Goal: Task Accomplishment & Management: Manage account settings

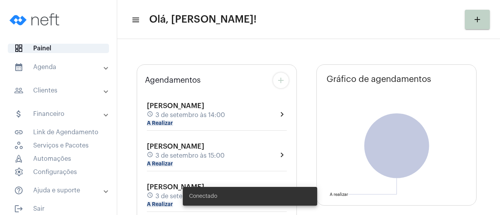
click at [103, 71] on mat-expansion-panel-header "calendar_month_outlined Agenda" at bounding box center [61, 67] width 112 height 19
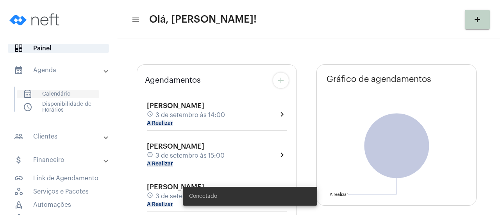
type input "[URL][DOMAIN_NAME]"
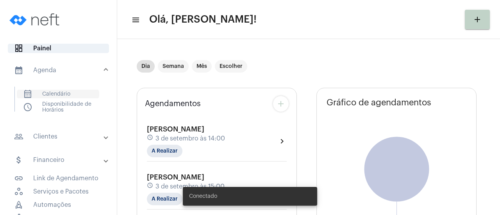
click at [54, 95] on span "calendar_month_outlined Calendário" at bounding box center [58, 94] width 82 height 9
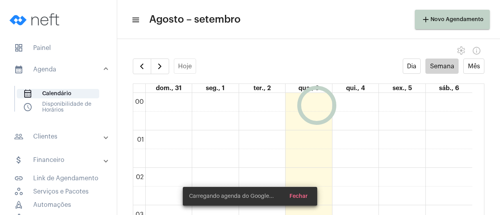
scroll to position [225, 0]
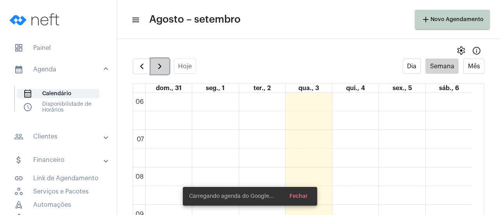
click at [157, 67] on span "button" at bounding box center [159, 66] width 9 height 9
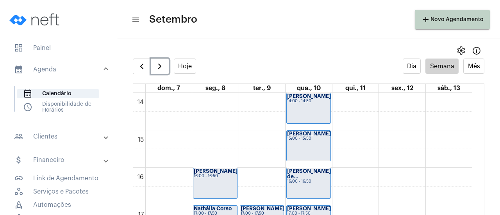
scroll to position [538, 0]
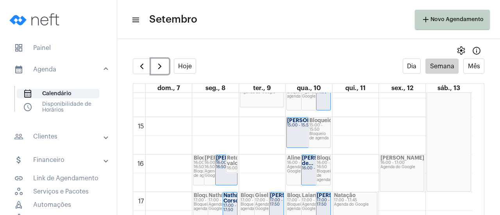
click at [296, 128] on div "15:00 - 15:50" at bounding box center [308, 125] width 43 height 4
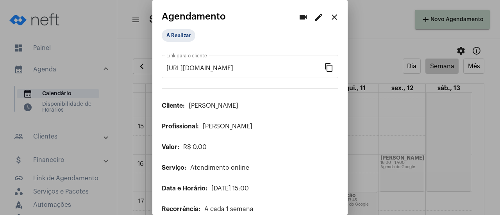
click at [316, 15] on mat-icon "edit" at bounding box center [318, 17] width 9 height 9
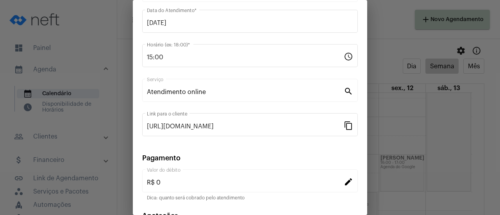
scroll to position [122, 0]
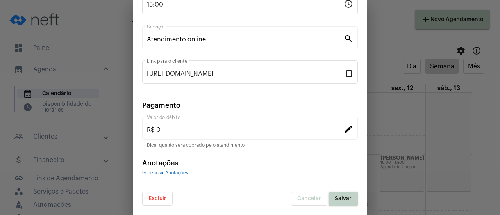
click at [171, 201] on button "Excluir" at bounding box center [157, 199] width 30 height 14
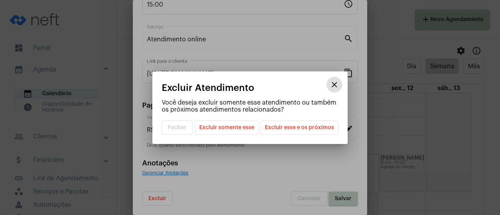
click at [298, 130] on span "Excluir esse e os próximos" at bounding box center [299, 127] width 69 height 13
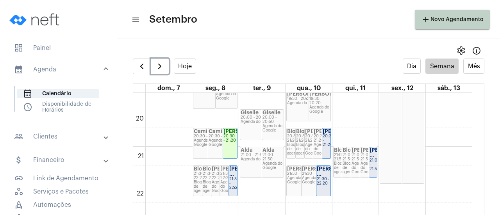
scroll to position [656, 0]
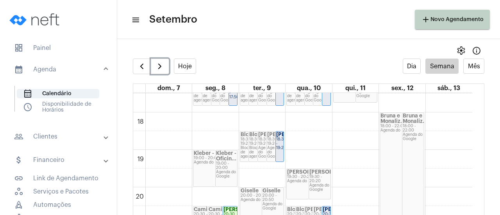
click at [320, 182] on div "19:30 - 20:20" at bounding box center [319, 179] width 21 height 9
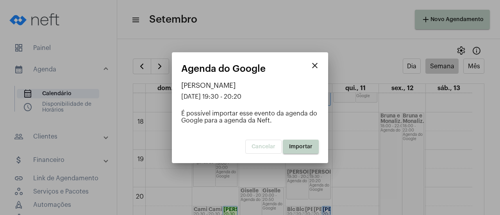
click at [307, 146] on span "Importar" at bounding box center [300, 146] width 23 height 5
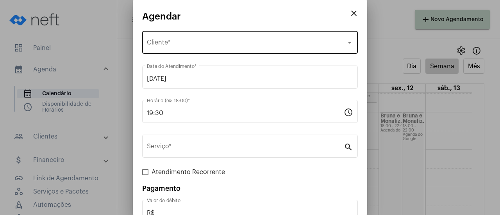
click at [172, 48] on div "Selecione o Cliente" at bounding box center [246, 44] width 199 height 7
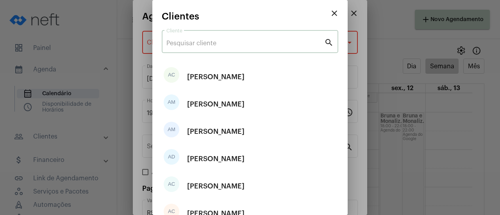
click at [180, 44] on input "Cliente" at bounding box center [245, 43] width 158 height 7
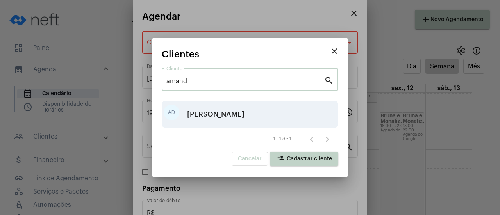
type input "amand"
click at [209, 111] on div "[PERSON_NAME]" at bounding box center [215, 114] width 57 height 23
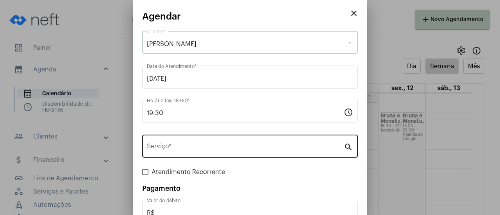
click at [193, 156] on div "Serviço *" at bounding box center [245, 145] width 197 height 25
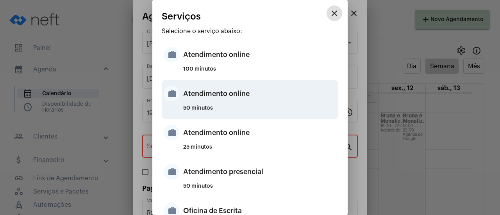
click at [208, 97] on div "Atendimento online" at bounding box center [259, 93] width 153 height 23
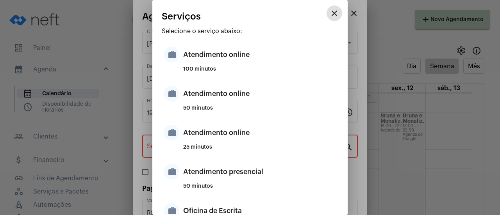
type input "Atendimento online"
type input "R$ 0"
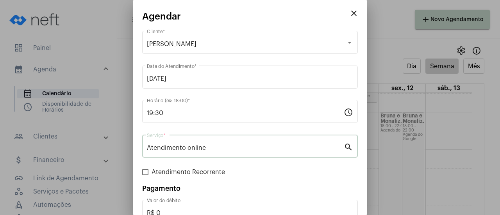
click at [145, 175] on span at bounding box center [145, 172] width 6 height 6
click at [145, 176] on input "Atendimento Recorrente" at bounding box center [145, 175] width 0 height 0
checkbox input "true"
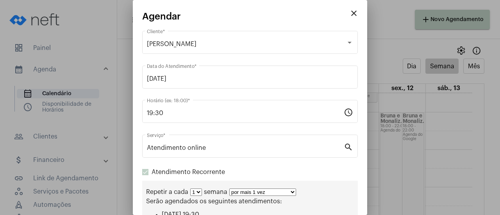
drag, startPoint x: 233, startPoint y: 195, endPoint x: 236, endPoint y: 191, distance: 5.3
click at [233, 195] on select "por mais 1 vez por mais 2 vezes por mais 3 vezes por mais 4 vezes por mais 5 ve…" at bounding box center [262, 192] width 67 height 7
select select "10: 0"
click at [229, 189] on select "por mais 1 vez por mais 2 vezes por mais 3 vezes por mais 4 vezes por mais 5 ve…" at bounding box center [262, 192] width 67 height 7
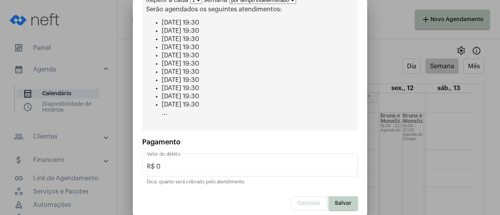
scroll to position [194, 0]
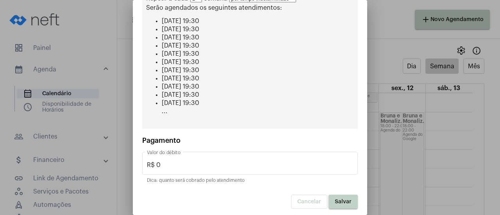
click at [322, 198] on button "Cancelar" at bounding box center [309, 202] width 36 height 14
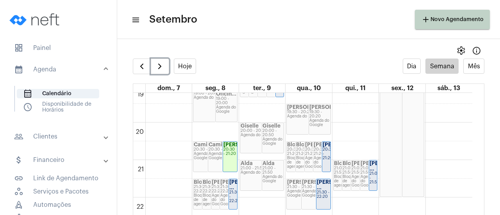
scroll to position [644, 0]
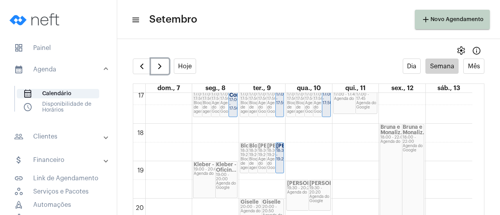
click at [313, 182] on strong "[PERSON_NAME]" at bounding box center [331, 183] width 44 height 5
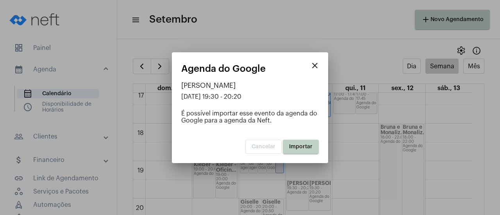
click at [306, 143] on button "Importar" at bounding box center [301, 147] width 36 height 14
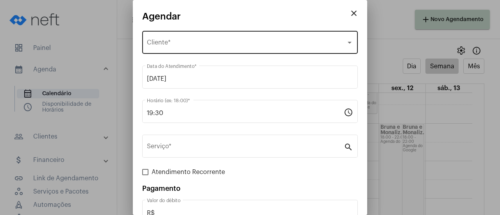
click at [197, 43] on span "Selecione o Cliente" at bounding box center [246, 44] width 199 height 7
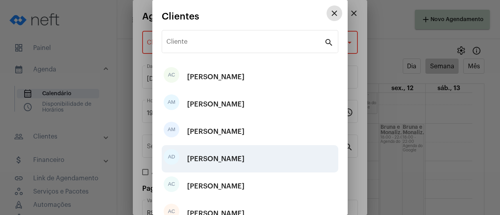
click at [202, 157] on div "[PERSON_NAME]" at bounding box center [215, 158] width 57 height 23
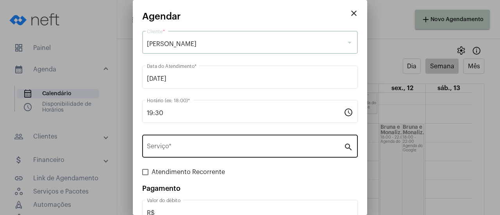
click at [186, 158] on div "Serviço *" at bounding box center [245, 145] width 197 height 25
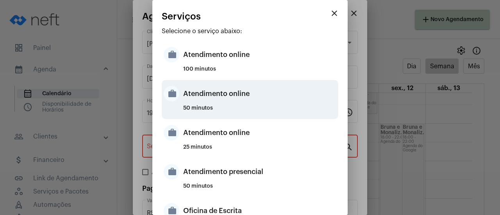
click at [213, 95] on div "Atendimento online" at bounding box center [259, 93] width 153 height 23
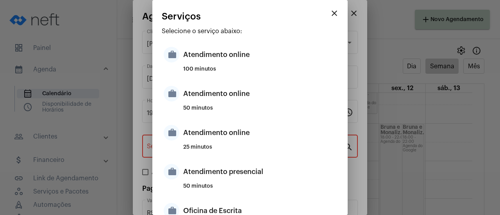
type input "Atendimento online"
type input "R$ 0"
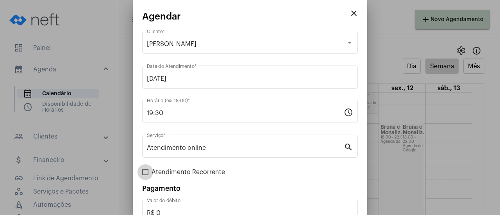
click at [169, 172] on span "Atendimento Recorrente" at bounding box center [188, 172] width 73 height 9
click at [145, 175] on input "Atendimento Recorrente" at bounding box center [145, 175] width 0 height 0
checkbox input "true"
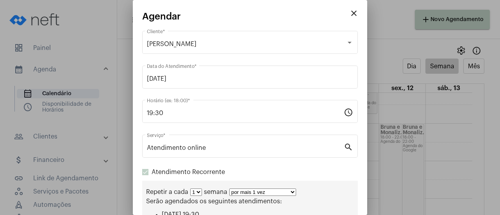
click at [236, 191] on select "por mais 1 vez por mais 2 vezes por mais 3 vezes por mais 4 vezes por mais 5 ve…" at bounding box center [262, 192] width 67 height 7
select select "10: 0"
click at [229, 189] on select "por mais 1 vez por mais 2 vezes por mais 3 vezes por mais 4 vezes por mais 5 ve…" at bounding box center [262, 192] width 67 height 7
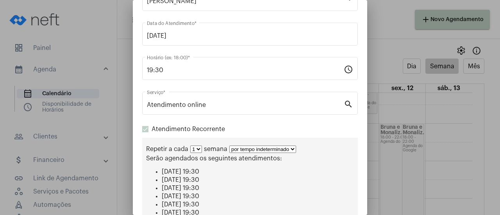
scroll to position [194, 0]
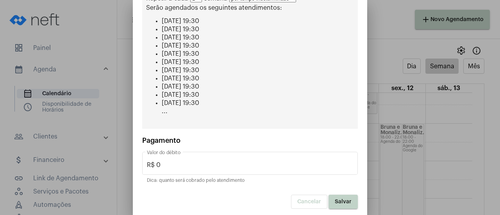
drag, startPoint x: 334, startPoint y: 197, endPoint x: 103, endPoint y: 96, distance: 251.9
click at [335, 199] on span "Salvar" at bounding box center [343, 201] width 17 height 5
